Goal: Task Accomplishment & Management: Use online tool/utility

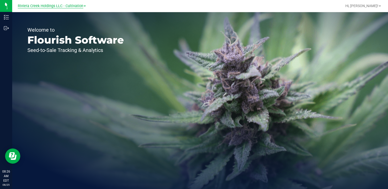
click at [78, 6] on span "Riviera Creek Holdings LLC - Cultivation" at bounding box center [51, 6] width 66 height 5
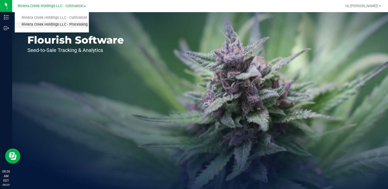
click at [80, 24] on link "Riviera Creek Holdings LLC - Processing" at bounding box center [52, 24] width 74 height 7
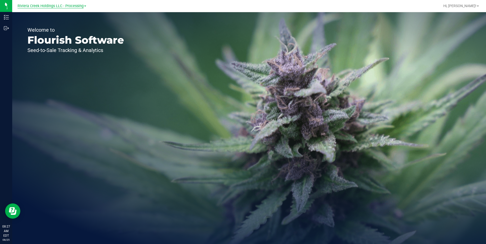
click at [77, 6] on span "Riviera Creek Holdings LLC - Processing" at bounding box center [51, 6] width 66 height 5
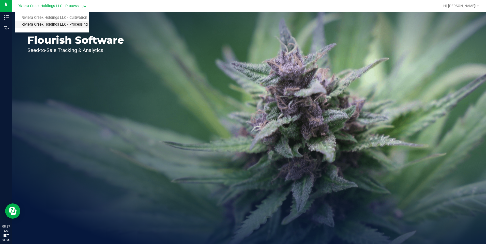
click at [83, 22] on link "Riviera Creek Holdings LLC - Processing" at bounding box center [52, 24] width 74 height 7
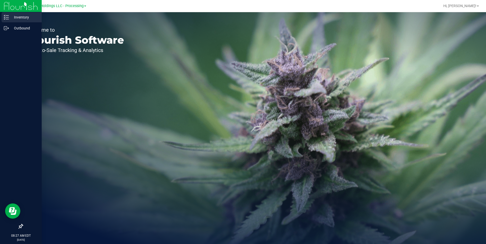
click at [15, 16] on p "Inventory" at bounding box center [24, 17] width 30 height 6
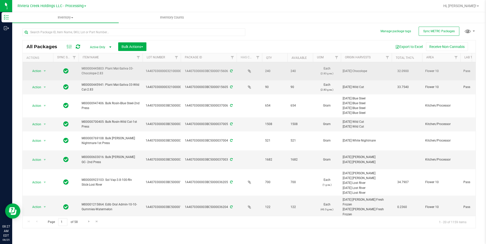
drag, startPoint x: 122, startPoint y: 58, endPoint x: 142, endPoint y: 63, distance: 20.3
click at [142, 63] on div "All Packages Active Only Active Only Lab Samples Locked All External Internal B…" at bounding box center [248, 134] width 453 height 188
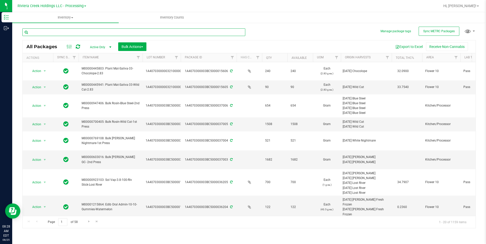
click at [80, 32] on input "text" at bounding box center [133, 32] width 223 height 8
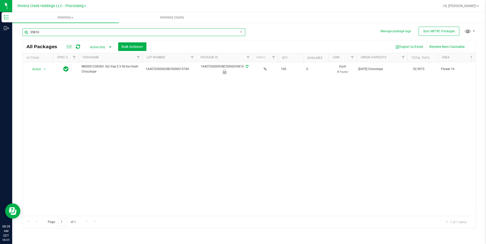
drag, startPoint x: 180, startPoint y: 56, endPoint x: 196, endPoint y: 61, distance: 16.8
click at [196, 61] on div "Actions Sync Status Item Name Lot Number Package ID Has COA Qty Available UOM O…" at bounding box center [247, 57] width 449 height 9
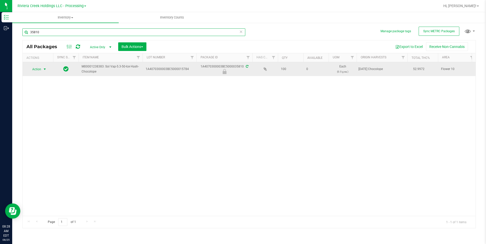
type input "35810"
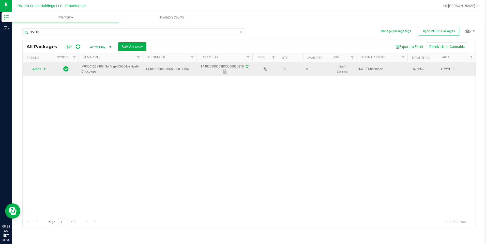
click at [37, 67] on span "Action" at bounding box center [35, 69] width 14 height 7
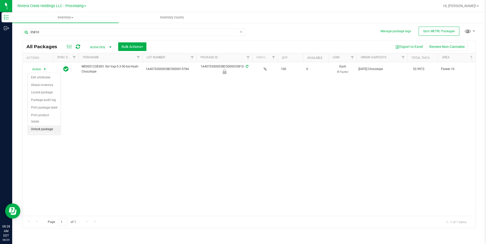
click at [51, 126] on li "Unlock package" at bounding box center [44, 130] width 33 height 8
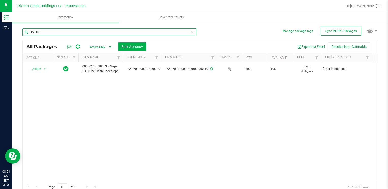
click at [55, 30] on input "35810" at bounding box center [109, 32] width 174 height 8
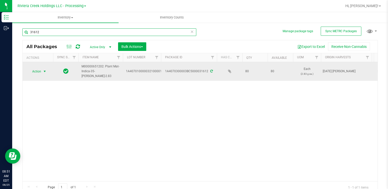
type input "31612"
click at [35, 72] on span "Action" at bounding box center [35, 71] width 14 height 7
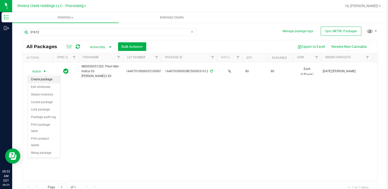
click at [43, 79] on li "Create package" at bounding box center [44, 80] width 32 height 8
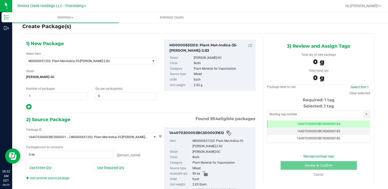
scroll to position [3, 0]
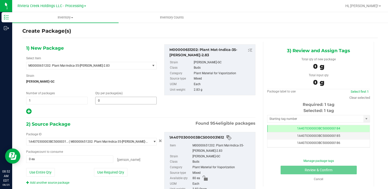
click at [109, 97] on span "0 0" at bounding box center [125, 101] width 61 height 8
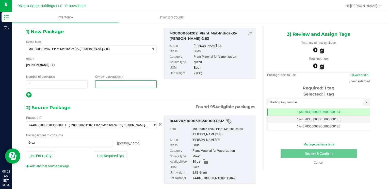
scroll to position [28, 0]
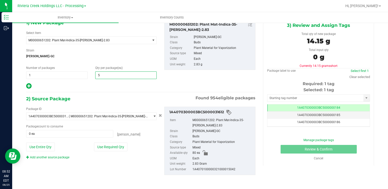
type input "50"
click at [110, 162] on div "Package ID 1A4070300003BC5000031612 ( M00000651202: Plant Mat-Indica-35-[PERSON…" at bounding box center [140, 141] width 237 height 77
click at [97, 146] on button "Use Required Qty" at bounding box center [111, 147] width 34 height 9
type input "50 ea"
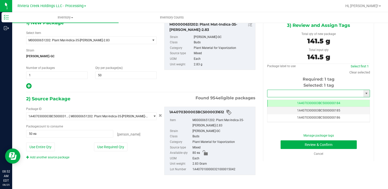
click at [278, 92] on input "text" at bounding box center [315, 93] width 96 height 7
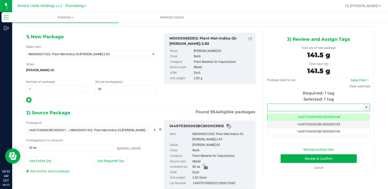
scroll to position [3, 0]
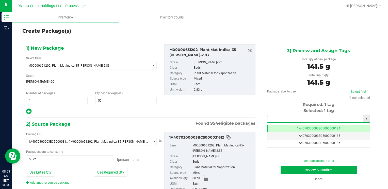
click at [273, 118] on input "text" at bounding box center [315, 119] width 96 height 7
click at [278, 126] on li "1A4070300003BC5000036435" at bounding box center [315, 128] width 101 height 8
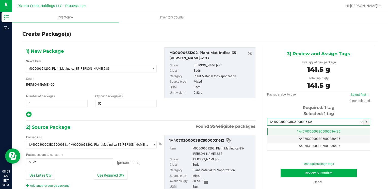
type input "1A4070300003BC5000036435"
click at [303, 132] on span "1A4070300003BC5000036435" at bounding box center [318, 132] width 43 height 4
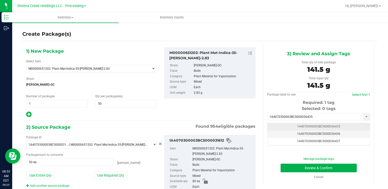
click at [304, 126] on span "1A4070300003BC5000036435" at bounding box center [318, 127] width 43 height 4
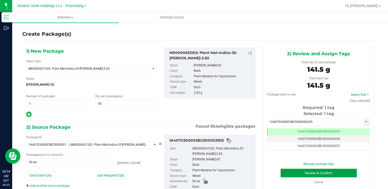
click at [324, 172] on button "Review & Confirm" at bounding box center [319, 173] width 76 height 9
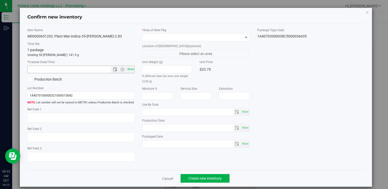
click at [128, 69] on span "Now" at bounding box center [130, 69] width 9 height 7
type input "[DATE] 8:55 AM"
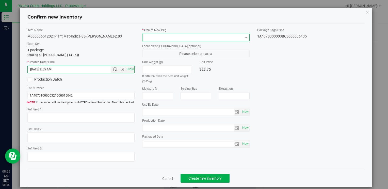
click at [244, 37] on span at bounding box center [246, 38] width 4 height 4
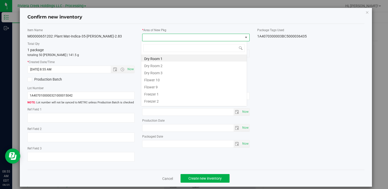
scroll to position [7, 106]
click at [167, 80] on li "Flower 10" at bounding box center [194, 79] width 106 height 7
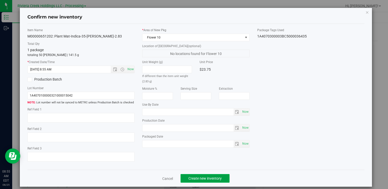
click at [200, 178] on span "Create new inventory" at bounding box center [204, 179] width 33 height 4
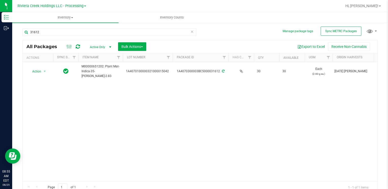
drag, startPoint x: 160, startPoint y: 55, endPoint x: 173, endPoint y: 56, distance: 12.8
click at [173, 56] on div "Actions Sync Status Item Name Lot Number Package ID Has COA Qty Available UOM O…" at bounding box center [198, 57] width 351 height 9
click at [59, 29] on input "31612" at bounding box center [109, 32] width 174 height 8
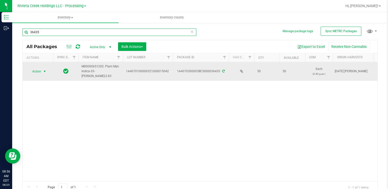
type input "36435"
click at [36, 72] on span "Action" at bounding box center [35, 71] width 14 height 7
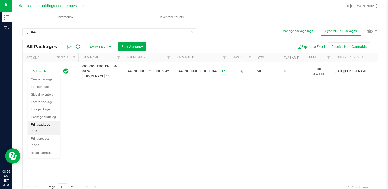
click at [53, 124] on li "Print package label" at bounding box center [44, 128] width 32 height 14
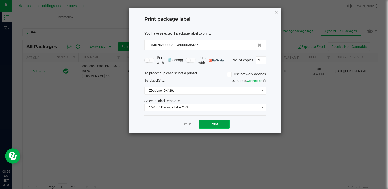
click at [204, 121] on button "Print" at bounding box center [214, 124] width 30 height 9
